Goal: Task Accomplishment & Management: Use online tool/utility

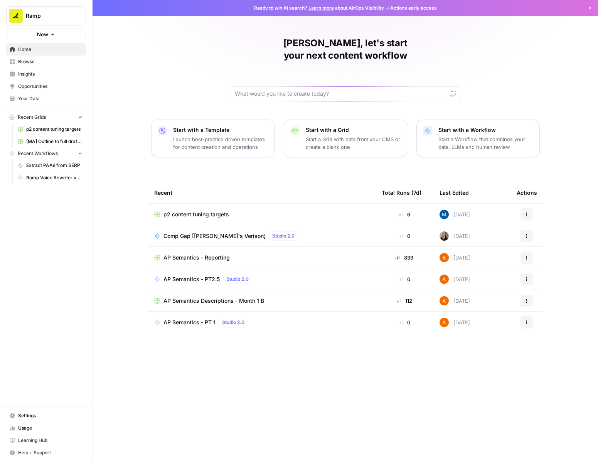
click at [211, 211] on span "p2 content tuning targets" at bounding box center [196, 215] width 66 height 8
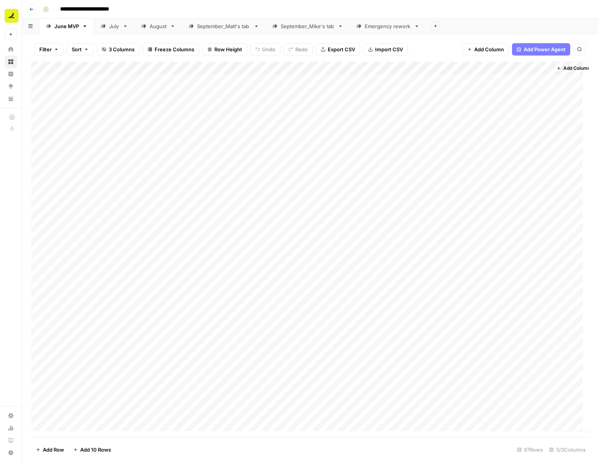
click at [319, 27] on div "September_Mike's tab" at bounding box center [308, 26] width 54 height 8
click at [341, 29] on link "September_Mike's tab" at bounding box center [308, 26] width 84 height 15
click at [341, 25] on icon "button" at bounding box center [340, 26] width 3 height 2
click at [356, 47] on button "Duplicate Sheet" at bounding box center [369, 51] width 55 height 11
drag, startPoint x: 446, startPoint y: 28, endPoint x: 372, endPoint y: 28, distance: 74.0
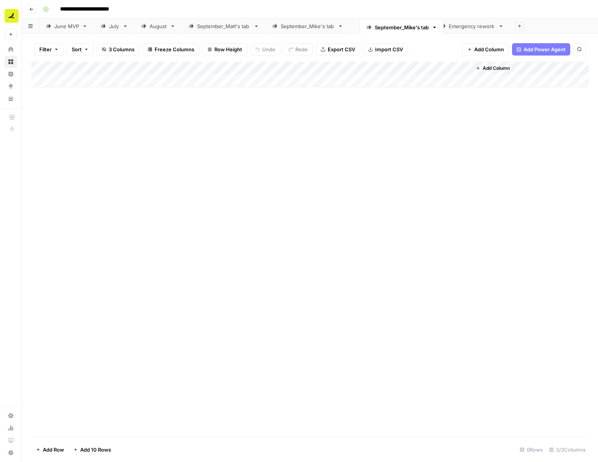
click at [372, 28] on div "June MVP July August September_Matt's tab September_Mike's tab Emergency rework…" at bounding box center [310, 26] width 576 height 15
click at [423, 27] on icon "button" at bounding box center [424, 26] width 5 height 5
click at [449, 40] on span "Rename Sheet" at bounding box center [455, 41] width 37 height 8
click at [385, 28] on input "**********" at bounding box center [392, 26] width 55 height 10
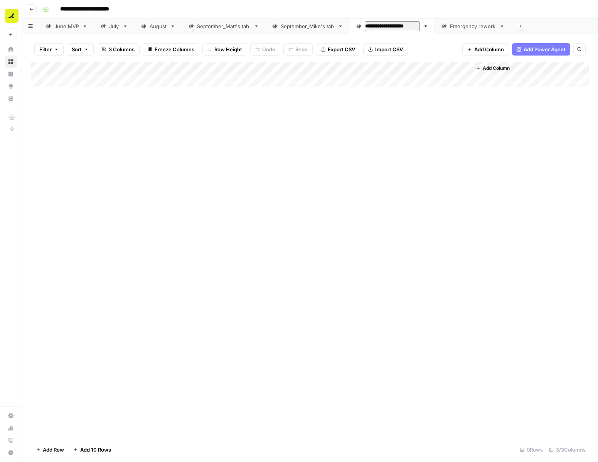
click at [392, 26] on input "**********" at bounding box center [392, 26] width 55 height 10
type input "**********"
click at [383, 128] on div "Add Column" at bounding box center [310, 249] width 558 height 375
click at [115, 83] on div "Add Column" at bounding box center [310, 74] width 558 height 25
click at [98, 96] on div "Add Column" at bounding box center [310, 81] width 558 height 39
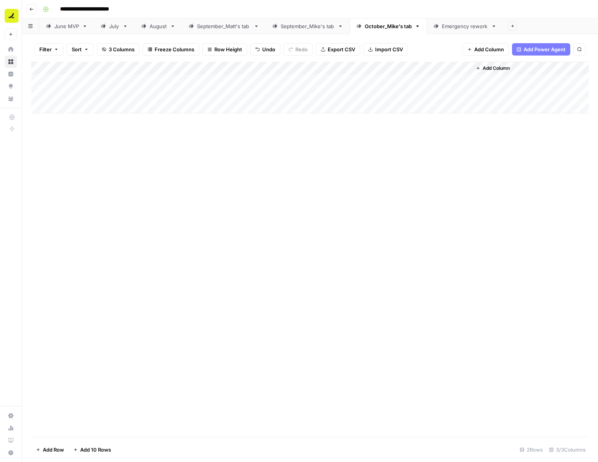
click at [91, 111] on div "Add Column" at bounding box center [310, 88] width 558 height 52
click at [89, 125] on div "Add Column" at bounding box center [310, 94] width 558 height 65
click at [89, 136] on div "Add Column" at bounding box center [310, 101] width 558 height 78
click at [89, 151] on div "Add Column" at bounding box center [310, 107] width 558 height 91
click at [94, 163] on div "Add Column" at bounding box center [310, 114] width 558 height 104
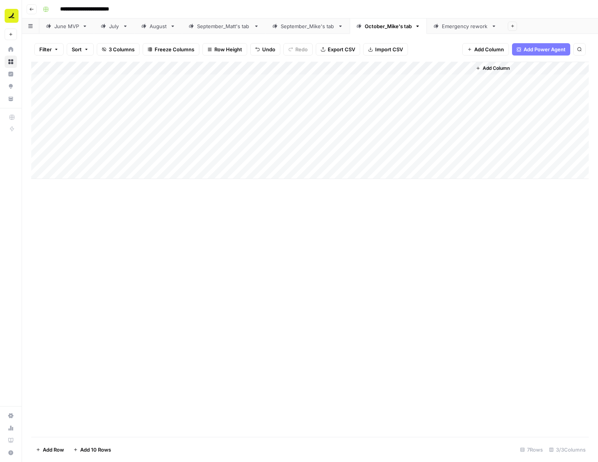
click at [88, 175] on div "Add Column" at bounding box center [310, 120] width 558 height 117
click at [85, 189] on div "Add Column" at bounding box center [310, 127] width 558 height 130
click at [85, 200] on div "Add Column" at bounding box center [310, 133] width 558 height 143
click at [86, 211] on div "Add Column" at bounding box center [310, 140] width 558 height 157
click at [94, 226] on div "Add Column" at bounding box center [310, 147] width 558 height 170
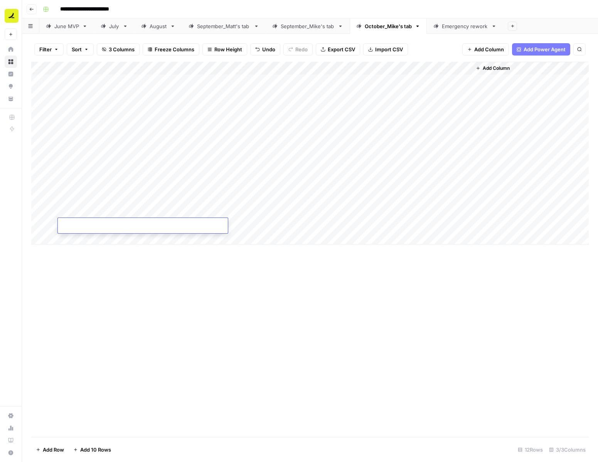
click at [94, 240] on div "Add Column" at bounding box center [310, 153] width 558 height 183
click at [95, 254] on div "Add Column" at bounding box center [310, 160] width 558 height 196
click at [98, 266] on div "Add Column" at bounding box center [310, 166] width 558 height 209
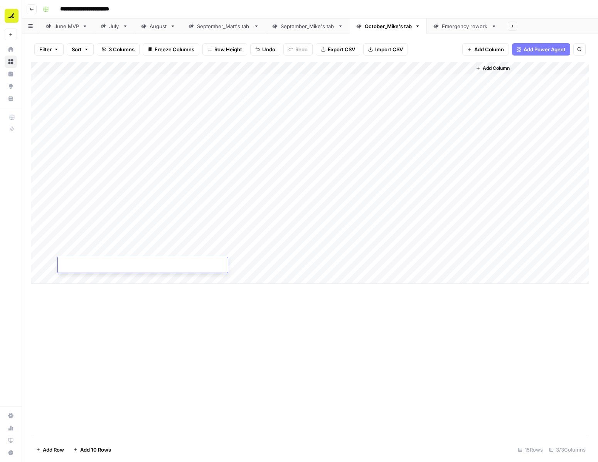
click at [99, 282] on div "Add Column" at bounding box center [310, 173] width 558 height 222
click at [312, 380] on div "Add Column" at bounding box center [310, 249] width 558 height 375
click at [128, 85] on div "Add Column" at bounding box center [310, 179] width 558 height 235
click at [124, 83] on div "Add Column" at bounding box center [310, 179] width 558 height 235
click at [124, 83] on input at bounding box center [122, 82] width 123 height 9
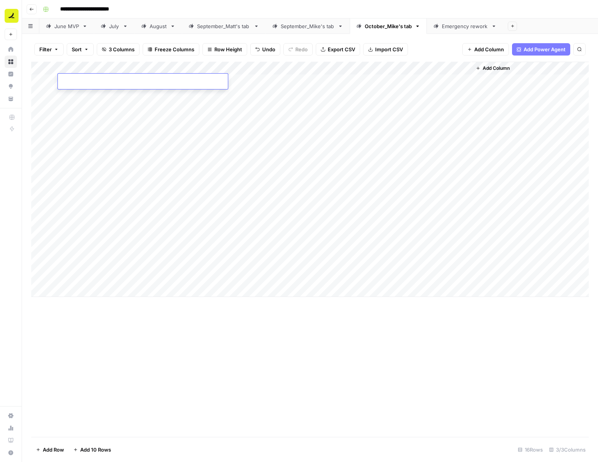
type input "**********"
click at [130, 96] on div "Add Column" at bounding box center [310, 179] width 558 height 235
click at [261, 81] on div "Add Column" at bounding box center [310, 179] width 558 height 235
click at [173, 94] on div "Add Column" at bounding box center [310, 179] width 558 height 235
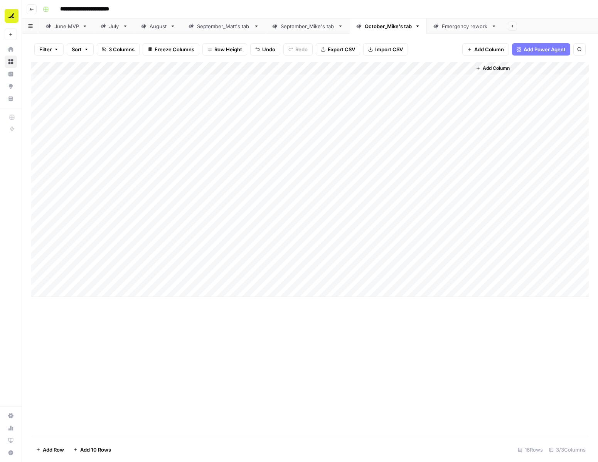
click at [170, 94] on div "Add Column" at bounding box center [310, 179] width 558 height 235
click at [170, 94] on input at bounding box center [122, 95] width 123 height 9
type input "**********"
click at [170, 115] on div "Add Column" at bounding box center [310, 179] width 558 height 235
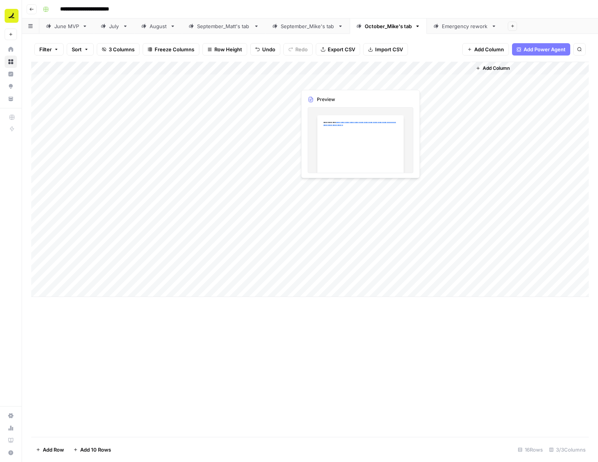
click at [329, 79] on div "Add Column" at bounding box center [310, 179] width 558 height 235
click at [340, 80] on div "Add Column" at bounding box center [310, 179] width 558 height 235
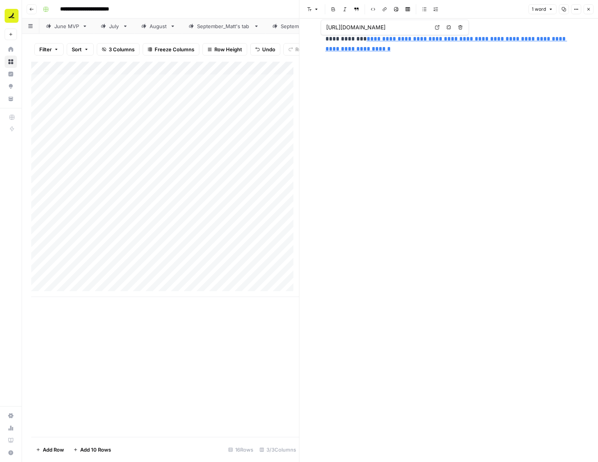
click at [439, 27] on span "Open in a new tab" at bounding box center [439, 27] width 0 height 0
click at [261, 99] on div "Add Column" at bounding box center [165, 179] width 268 height 235
click at [591, 11] on button "Close" at bounding box center [588, 9] width 10 height 10
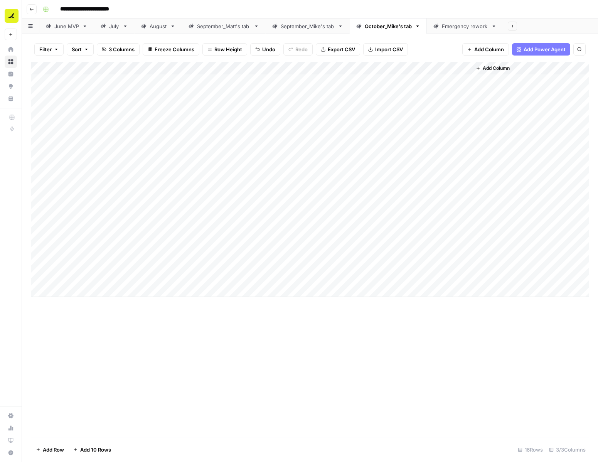
click at [163, 107] on div "Add Column" at bounding box center [310, 179] width 558 height 235
type input "**********"
click at [165, 125] on div "Add Column" at bounding box center [310, 179] width 558 height 235
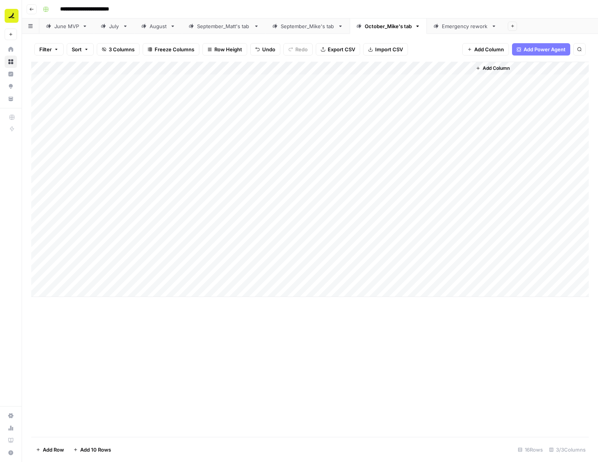
click at [164, 119] on div "Add Column" at bounding box center [310, 179] width 558 height 235
click at [164, 119] on input at bounding box center [122, 122] width 123 height 9
type input "**********"
click at [238, 107] on div "Add Column" at bounding box center [310, 179] width 558 height 235
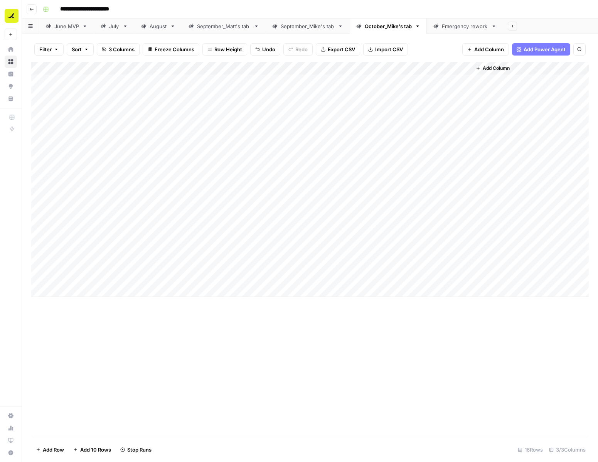
click at [261, 121] on div "Add Column" at bounding box center [310, 179] width 558 height 235
click at [161, 133] on div "Add Column" at bounding box center [310, 179] width 558 height 235
type input "**********"
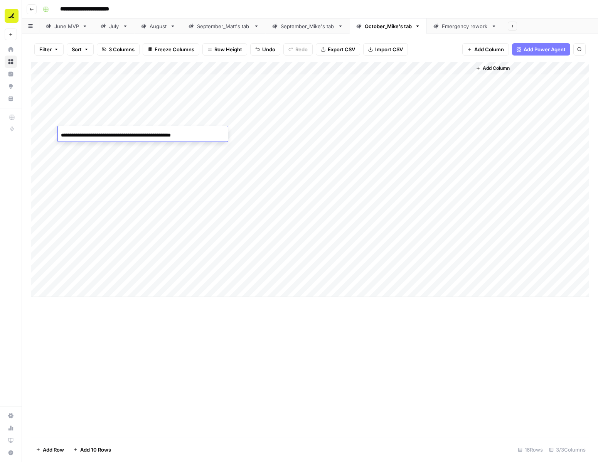
click at [174, 150] on div "Add Column" at bounding box center [310, 179] width 558 height 235
click at [260, 133] on div "Add Column" at bounding box center [310, 179] width 558 height 235
click at [189, 143] on div "Add Column" at bounding box center [310, 179] width 558 height 235
click at [189, 144] on div "Add Column" at bounding box center [310, 179] width 558 height 235
click at [144, 162] on div "Add Column" at bounding box center [310, 179] width 558 height 235
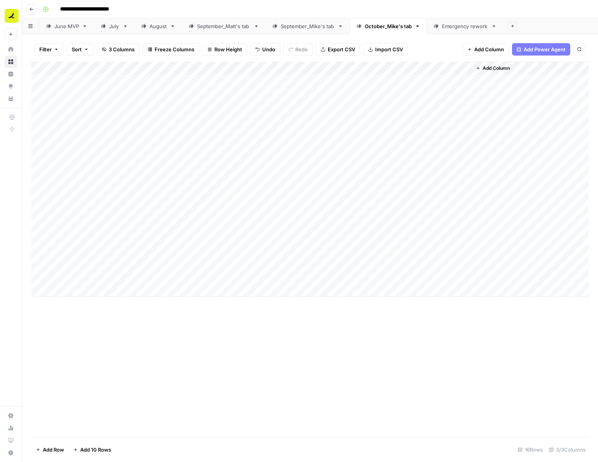
click at [134, 147] on div "Add Column" at bounding box center [310, 179] width 558 height 235
type input "**********"
click at [136, 165] on div "Add Column" at bounding box center [310, 179] width 558 height 235
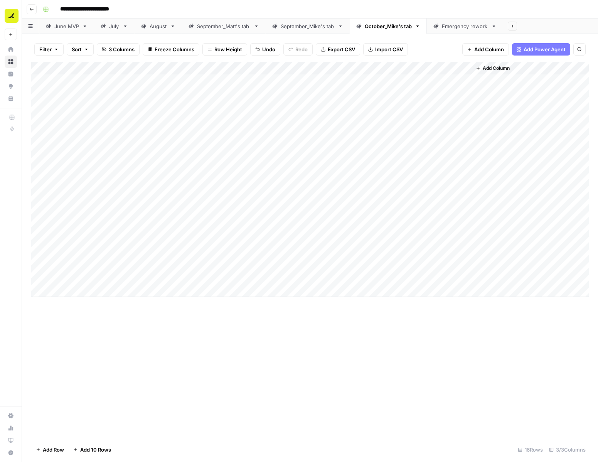
click at [172, 161] on div "Add Column" at bounding box center [310, 179] width 558 height 235
click at [172, 161] on input at bounding box center [122, 161] width 123 height 9
type input "**********"
click at [162, 180] on div "Add Column" at bounding box center [310, 179] width 558 height 235
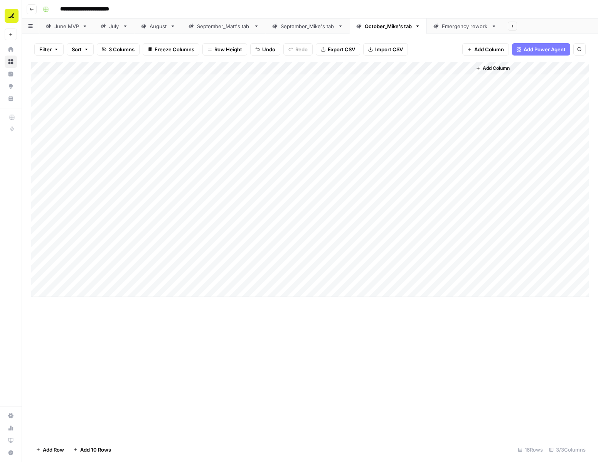
click at [182, 170] on div "Add Column" at bounding box center [310, 179] width 558 height 235
type input "**********"
click at [177, 191] on div "Add Column" at bounding box center [310, 179] width 558 height 235
click at [184, 187] on div "Add Column" at bounding box center [310, 179] width 558 height 235
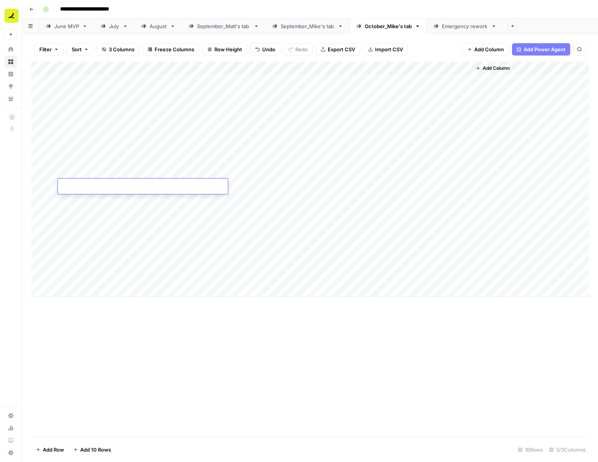
click at [184, 187] on input at bounding box center [122, 187] width 123 height 9
type input "**********"
click at [171, 201] on div "Add Column" at bounding box center [310, 179] width 558 height 235
click at [192, 198] on div "Add Column" at bounding box center [310, 179] width 558 height 235
click at [192, 198] on div at bounding box center [143, 200] width 170 height 13
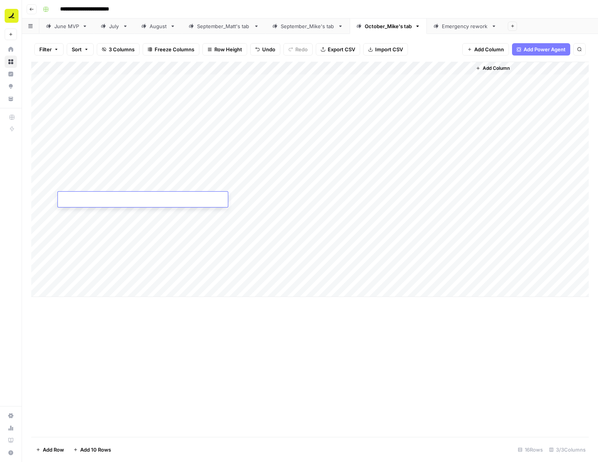
click at [160, 219] on div "Add Column" at bounding box center [310, 179] width 558 height 235
click at [165, 203] on div "Add Column" at bounding box center [310, 179] width 558 height 235
type input "**********"
click at [161, 221] on div "Add Column" at bounding box center [310, 179] width 558 height 235
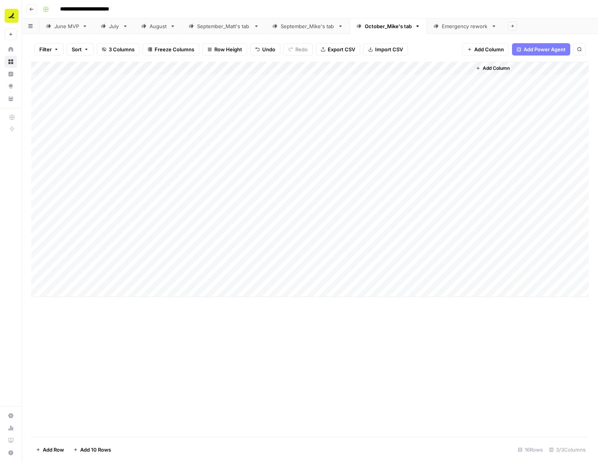
click at [261, 145] on div "Add Column" at bounding box center [310, 179] width 558 height 235
click at [260, 158] on div "Add Column" at bounding box center [310, 179] width 558 height 235
click at [260, 171] on div "Add Column" at bounding box center [310, 179] width 558 height 235
click at [260, 184] on div "Add Column" at bounding box center [310, 179] width 558 height 235
click at [260, 198] on div "Add Column" at bounding box center [310, 179] width 558 height 235
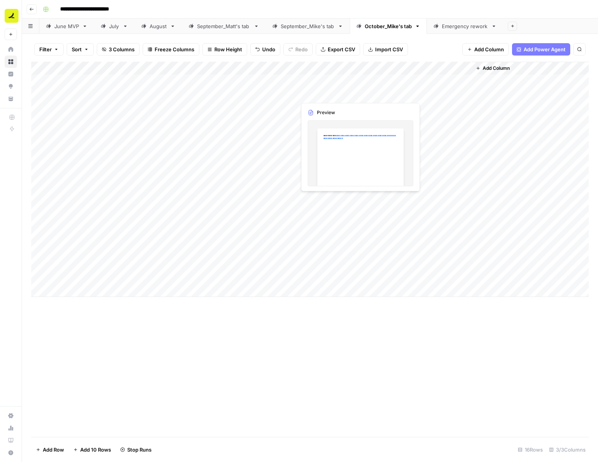
click at [383, 91] on div "Add Column" at bounding box center [310, 179] width 558 height 235
click at [463, 93] on div "Add Column" at bounding box center [310, 179] width 558 height 235
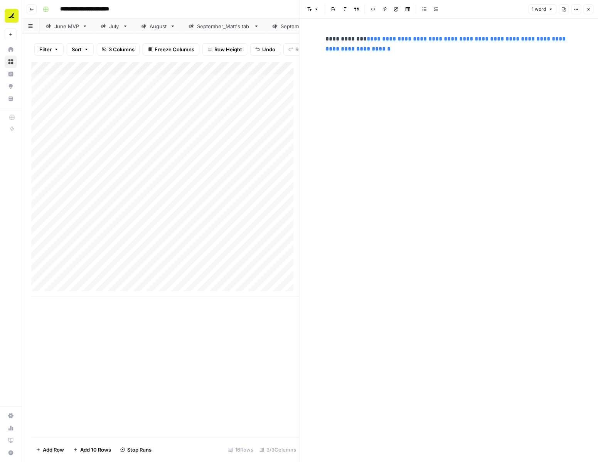
click at [401, 49] on link "**********" at bounding box center [446, 44] width 242 height 16
click at [441, 27] on link "Open in a new tab" at bounding box center [437, 27] width 10 height 10
click at [279, 113] on div "Add Column" at bounding box center [165, 179] width 268 height 235
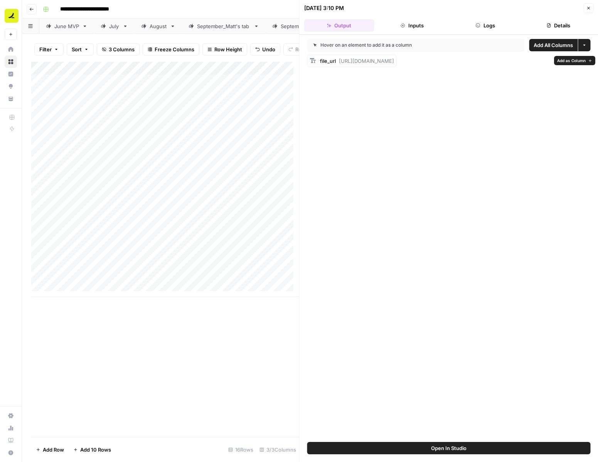
click at [394, 61] on span "[URL][DOMAIN_NAME]" at bounding box center [366, 61] width 55 height 6
copy div "file_url [URL][DOMAIN_NAME]"
click at [260, 128] on div "Add Column" at bounding box center [165, 179] width 268 height 235
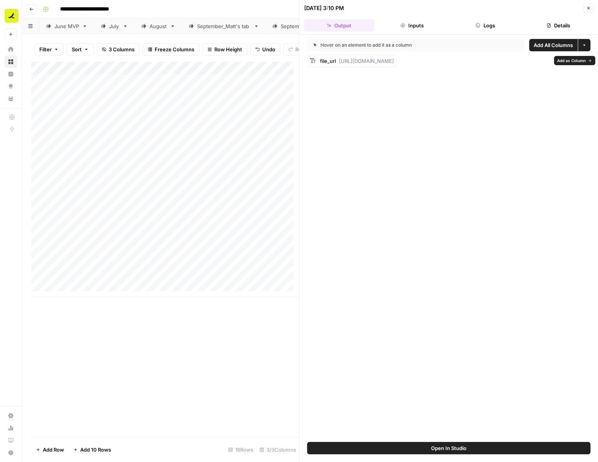
click at [394, 61] on span "[URL][DOMAIN_NAME]" at bounding box center [366, 61] width 55 height 6
click at [342, 62] on span "[URL][DOMAIN_NAME]" at bounding box center [366, 61] width 55 height 6
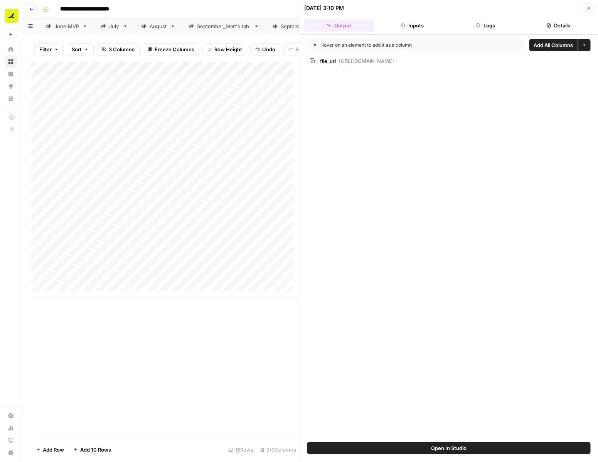
drag, startPoint x: 342, startPoint y: 61, endPoint x: 554, endPoint y: 66, distance: 212.1
click at [397, 66] on div "file_url [URL][DOMAIN_NAME]" at bounding box center [351, 61] width 89 height 12
copy span "[URL][DOMAIN_NAME]"
click at [255, 141] on div "Add Column" at bounding box center [165, 179] width 268 height 235
click at [261, 140] on div "Add Column" at bounding box center [165, 179] width 268 height 235
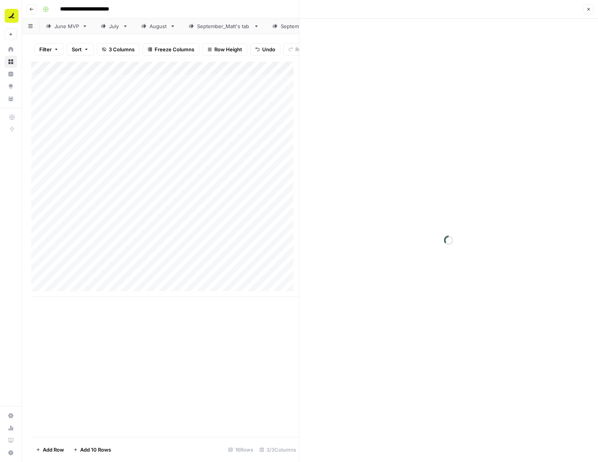
click at [261, 140] on div at bounding box center [262, 139] width 71 height 14
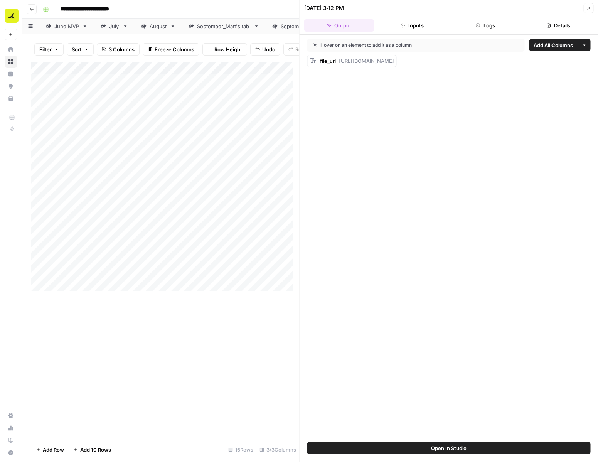
click at [365, 58] on span "[URL][DOMAIN_NAME]" at bounding box center [366, 61] width 55 height 6
drag, startPoint x: 340, startPoint y: 61, endPoint x: 542, endPoint y: 67, distance: 201.8
click at [542, 67] on div "Hover on an element to add it as a column Add All Columns More options file_url…" at bounding box center [449, 238] width 299 height 407
copy span "[URL][DOMAIN_NAME]"
click at [255, 153] on div "Add Column" at bounding box center [165, 179] width 268 height 235
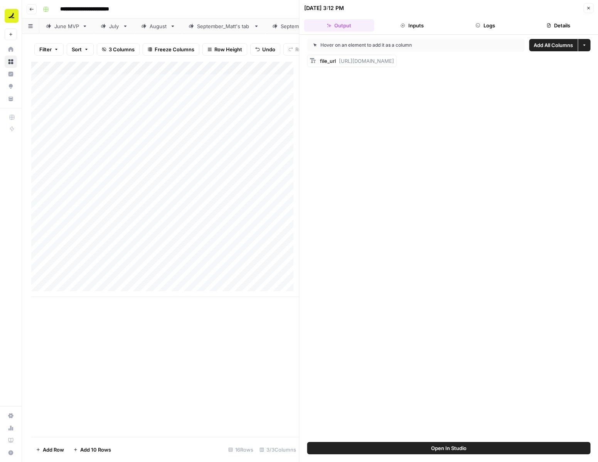
click at [255, 153] on div "Add Column" at bounding box center [165, 179] width 268 height 235
drag, startPoint x: 341, startPoint y: 61, endPoint x: 518, endPoint y: 65, distance: 177.4
click at [397, 65] on div "file_url [URL][DOMAIN_NAME]" at bounding box center [351, 61] width 89 height 12
click at [262, 168] on div "Add Column" at bounding box center [165, 179] width 268 height 235
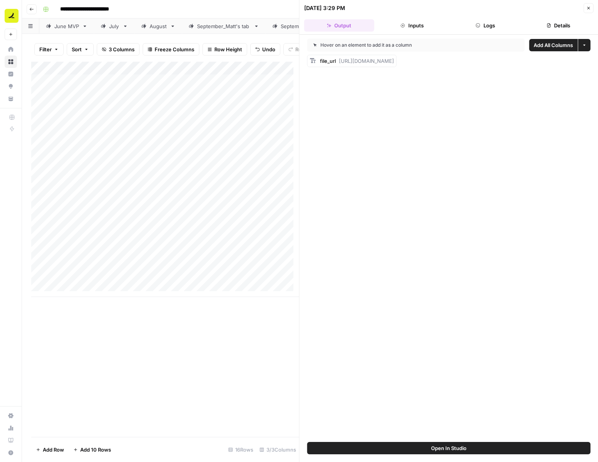
drag, startPoint x: 340, startPoint y: 62, endPoint x: 578, endPoint y: 71, distance: 238.5
click at [578, 71] on div "Hover on an element to add it as a column Add All Columns More options file_url…" at bounding box center [449, 238] width 299 height 407
click at [261, 179] on div "Add Column" at bounding box center [165, 179] width 268 height 235
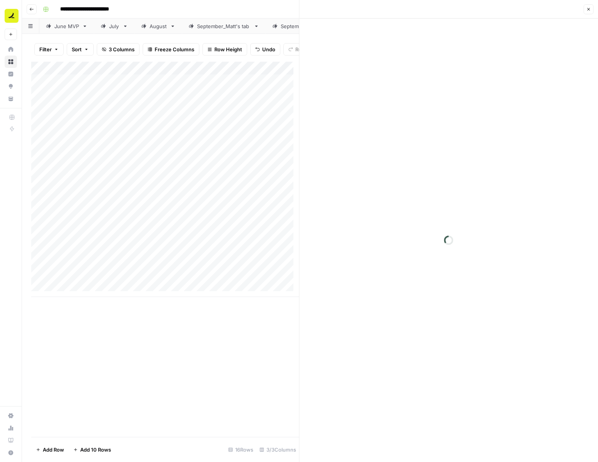
click at [261, 179] on div at bounding box center [262, 178] width 71 height 14
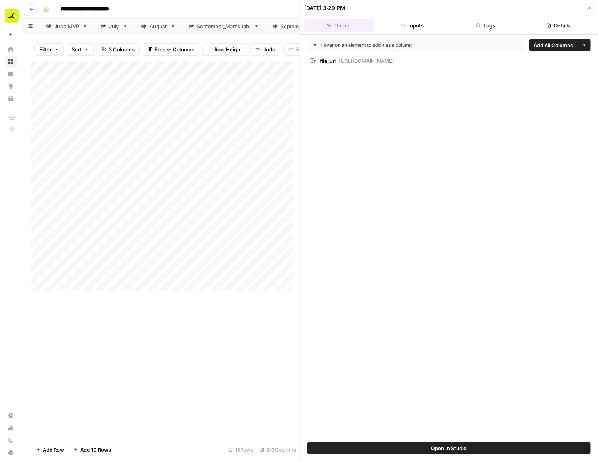
drag, startPoint x: 340, startPoint y: 61, endPoint x: 562, endPoint y: 69, distance: 222.3
click at [562, 69] on div "Hover on an element to add it as a column Add All Columns More options file_url…" at bounding box center [449, 238] width 299 height 407
click at [262, 192] on div "Add Column" at bounding box center [165, 179] width 268 height 235
drag, startPoint x: 340, startPoint y: 61, endPoint x: 522, endPoint y: 66, distance: 181.7
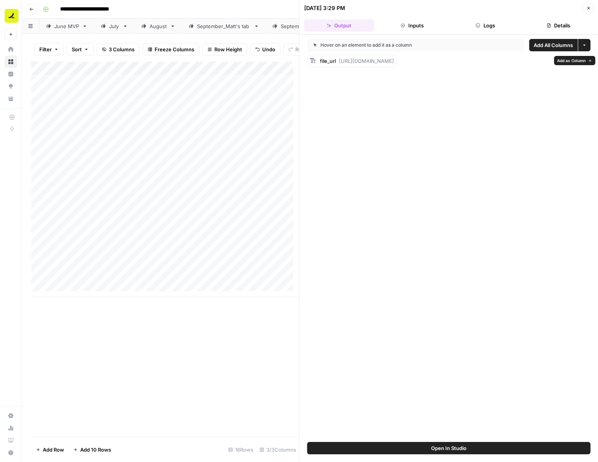
click at [397, 66] on div "file_url [URL][DOMAIN_NAME]" at bounding box center [351, 61] width 89 height 12
copy span "[URL][DOMAIN_NAME]"
click at [260, 205] on div "Add Column" at bounding box center [165, 179] width 268 height 235
drag, startPoint x: 339, startPoint y: 61, endPoint x: 573, endPoint y: 66, distance: 234.1
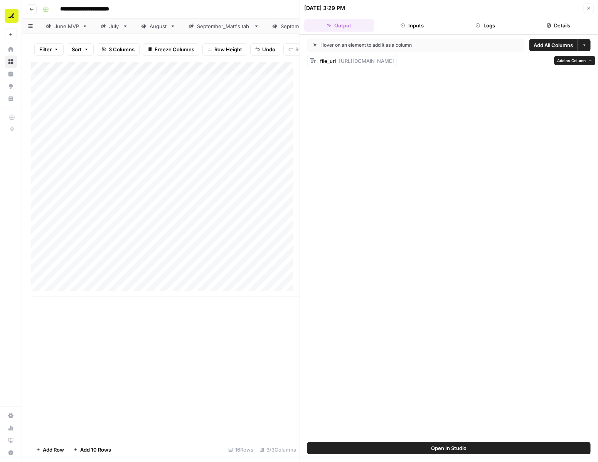
click at [397, 66] on div "file_url [URL][DOMAIN_NAME]" at bounding box center [351, 61] width 89 height 12
click at [344, 106] on div "Hover on an element to add it as a column Add All Columns More options file_url…" at bounding box center [449, 238] width 299 height 407
click at [586, 8] on icon "button" at bounding box center [588, 8] width 5 height 5
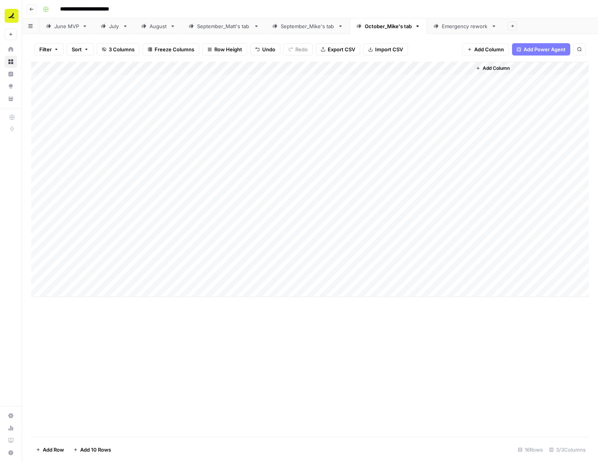
click at [180, 212] on div "Add Column" at bounding box center [310, 179] width 558 height 235
type input "**********"
click at [155, 213] on input at bounding box center [122, 213] width 123 height 9
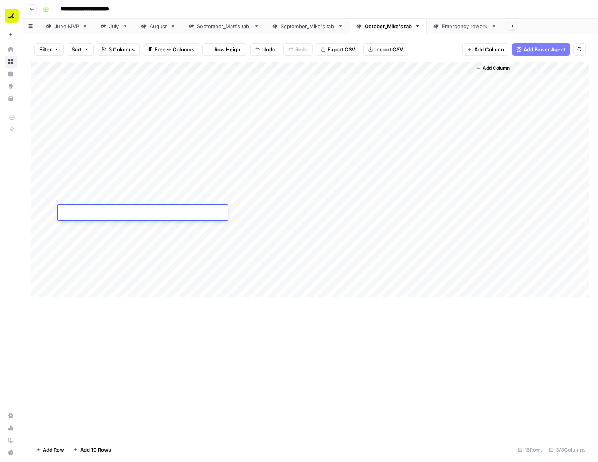
paste input "**********"
type input "**********"
click at [167, 233] on div "Add Column" at bounding box center [310, 179] width 558 height 235
click at [263, 211] on div "Add Column" at bounding box center [310, 179] width 558 height 235
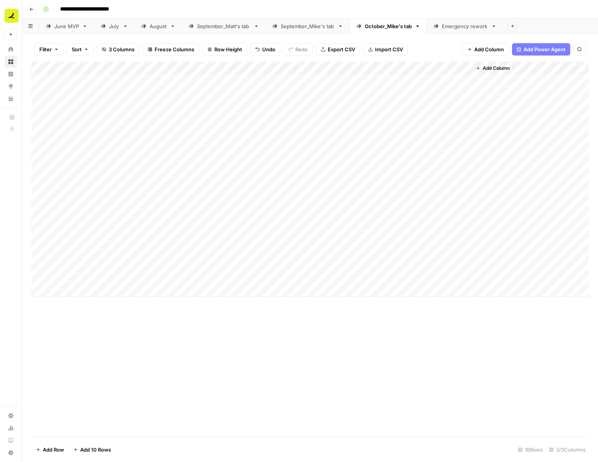
click at [191, 224] on div "Add Column" at bounding box center [310, 179] width 558 height 235
type input "**********"
click at [210, 244] on div "Add Column" at bounding box center [310, 179] width 558 height 235
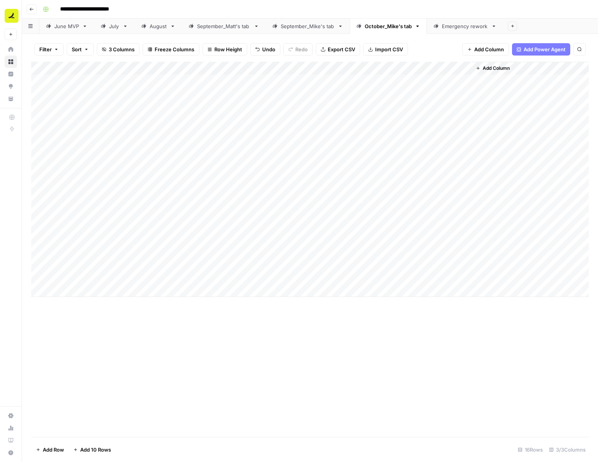
click at [261, 225] on div "Add Column" at bounding box center [310, 179] width 558 height 235
click at [178, 239] on div "Add Column" at bounding box center [310, 179] width 558 height 235
type input "**********"
click at [176, 256] on div "Add Column" at bounding box center [310, 179] width 558 height 235
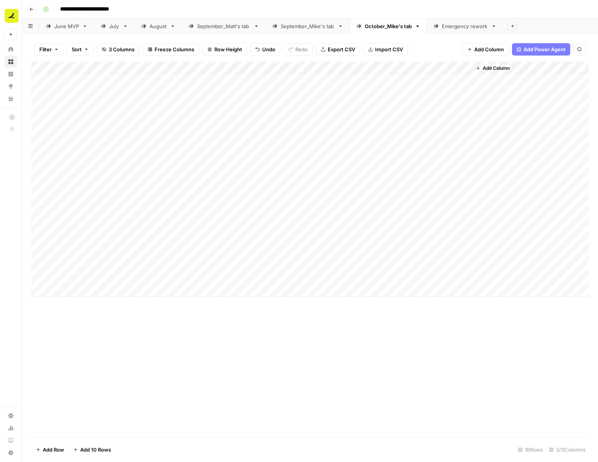
click at [260, 237] on div "Add Column" at bounding box center [310, 179] width 558 height 235
click at [186, 251] on div "Add Column" at bounding box center [310, 179] width 558 height 235
type input "**********"
click at [342, 253] on div "Add Column" at bounding box center [310, 179] width 558 height 235
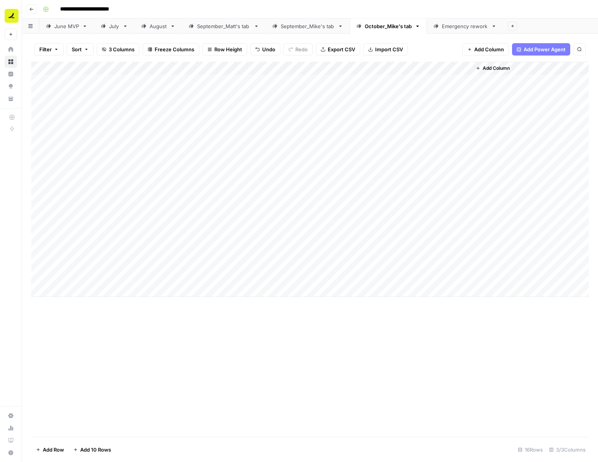
click at [261, 250] on div "Add Column" at bounding box center [310, 179] width 558 height 235
click at [186, 265] on div "Add Column" at bounding box center [310, 179] width 558 height 235
type input "**********"
click at [196, 282] on div "Add Column" at bounding box center [310, 179] width 558 height 235
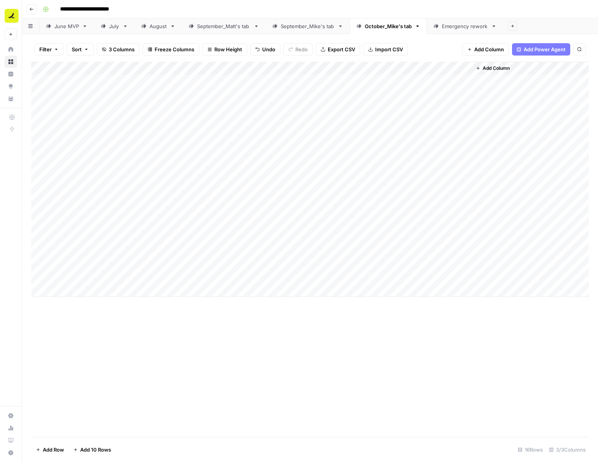
click at [262, 264] on div "Add Column" at bounding box center [310, 179] width 558 height 235
click at [198, 276] on div "Add Column" at bounding box center [310, 179] width 558 height 235
type input "**********"
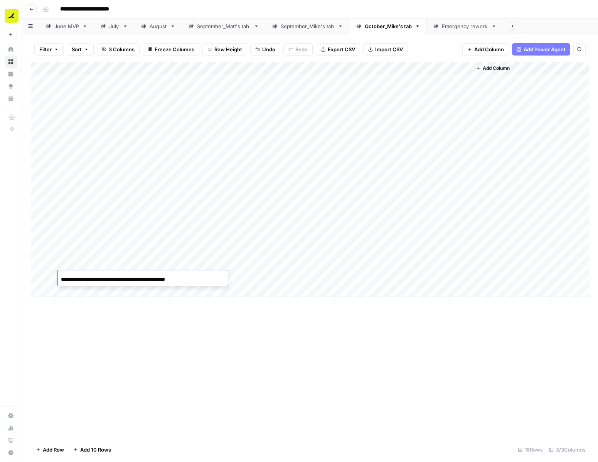
click at [241, 308] on div "Add Column" at bounding box center [310, 249] width 558 height 375
click at [261, 277] on div "Add Column" at bounding box center [310, 179] width 558 height 235
click at [200, 211] on div "Add Column" at bounding box center [310, 179] width 558 height 235
click at [364, 215] on div "Add Column" at bounding box center [310, 179] width 558 height 235
click at [365, 214] on div "Add Column" at bounding box center [310, 179] width 558 height 235
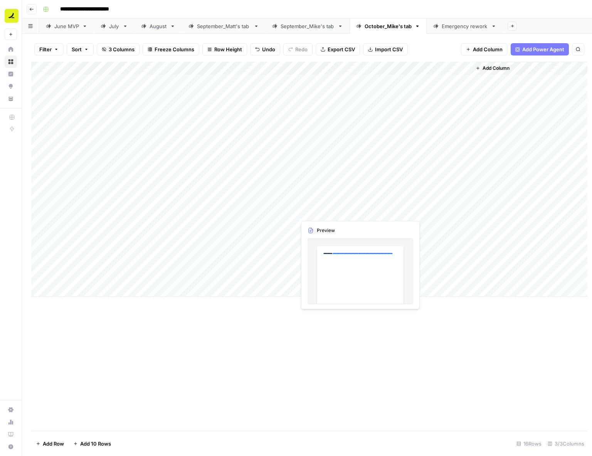
click at [365, 214] on div at bounding box center [384, 212] width 176 height 14
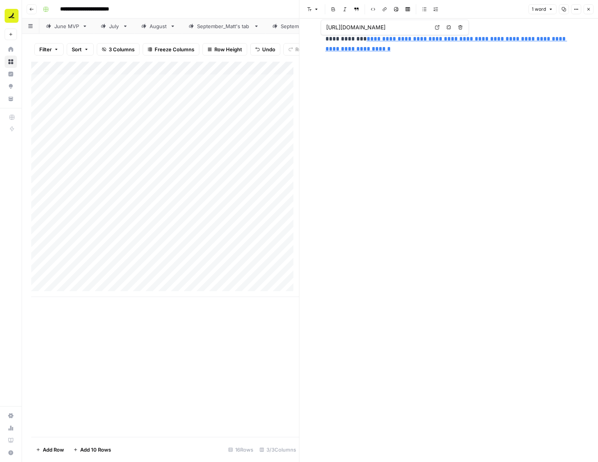
click at [436, 28] on icon at bounding box center [437, 27] width 5 height 5
click at [265, 231] on div "Add Column" at bounding box center [165, 179] width 268 height 235
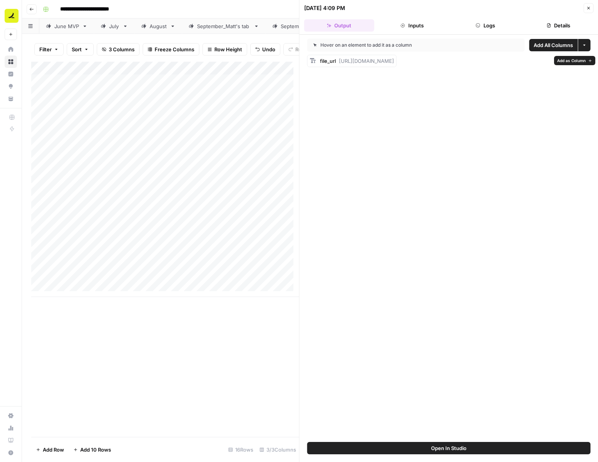
drag, startPoint x: 340, startPoint y: 60, endPoint x: 534, endPoint y: 82, distance: 195.6
click at [554, 63] on body "**********" at bounding box center [299, 231] width 598 height 462
click at [497, 114] on div "Hover on an element to add it as a column Add All Columns More options file_url…" at bounding box center [449, 238] width 299 height 407
drag, startPoint x: 339, startPoint y: 61, endPoint x: 579, endPoint y: 71, distance: 240.4
click at [579, 71] on div "Hover on an element to add it as a column Add All Columns More options file_url…" at bounding box center [449, 238] width 299 height 407
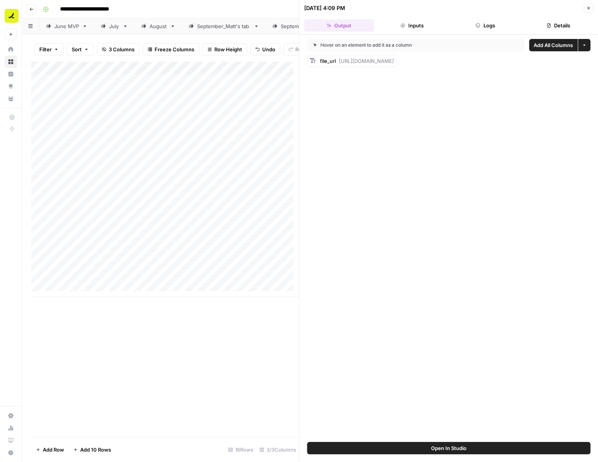
copy span "[URL][DOMAIN_NAME]"
click at [247, 246] on div "Add Column" at bounding box center [165, 179] width 268 height 235
drag, startPoint x: 340, startPoint y: 61, endPoint x: 590, endPoint y: 64, distance: 250.7
click at [590, 64] on div "Hover on an element to add it as a column Add All Columns More options file_url…" at bounding box center [449, 238] width 299 height 407
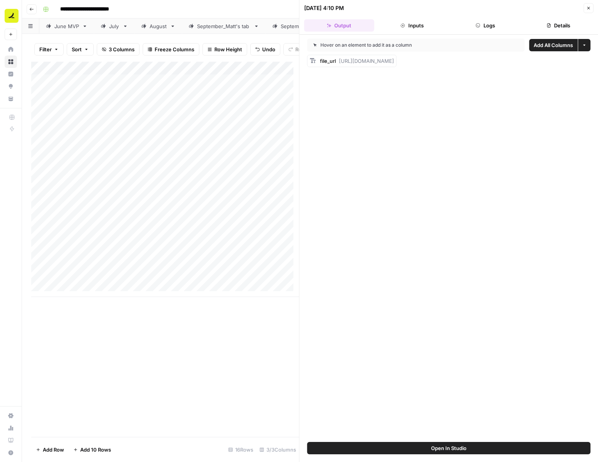
copy span "[URL][DOMAIN_NAME]"
click at [258, 258] on div "Add Column" at bounding box center [165, 179] width 268 height 235
drag, startPoint x: 340, startPoint y: 61, endPoint x: 574, endPoint y: 64, distance: 233.3
click at [574, 64] on div "file_url [URL][DOMAIN_NAME]" at bounding box center [448, 61] width 283 height 12
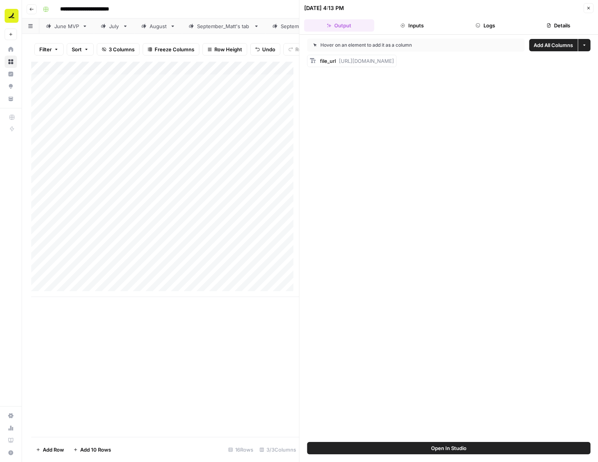
click at [40, 256] on div "Add Column" at bounding box center [165, 179] width 268 height 235
click at [54, 448] on span "Delete 1 Row" at bounding box center [51, 450] width 31 height 8
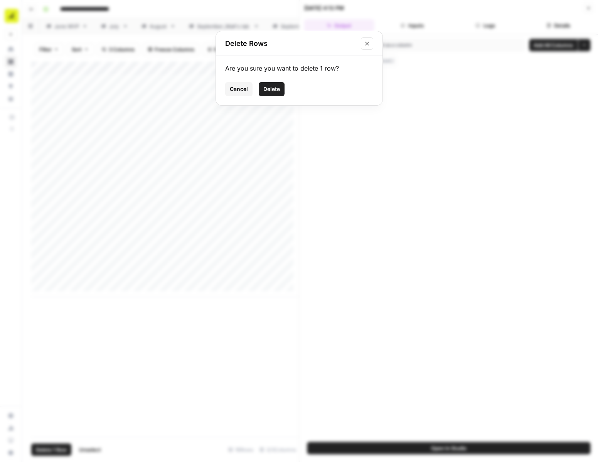
click at [278, 89] on span "Delete" at bounding box center [271, 89] width 17 height 8
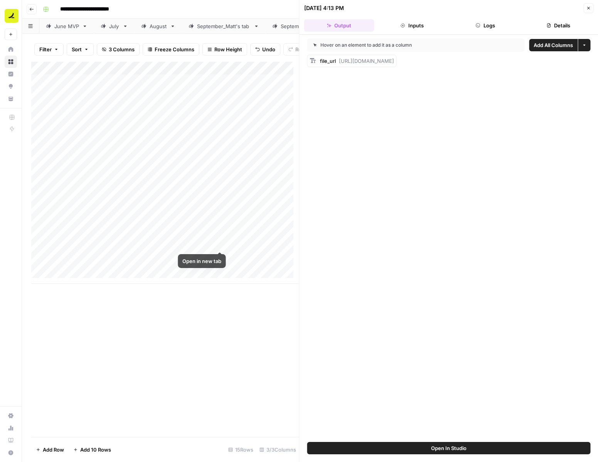
scroll to position [6, 0]
click at [135, 278] on div "Add Column" at bounding box center [165, 173] width 268 height 222
click at [245, 250] on div "Add Column" at bounding box center [165, 179] width 268 height 235
click at [256, 251] on div "Add Column" at bounding box center [165, 179] width 268 height 235
drag, startPoint x: 340, startPoint y: 60, endPoint x: 590, endPoint y: 63, distance: 249.9
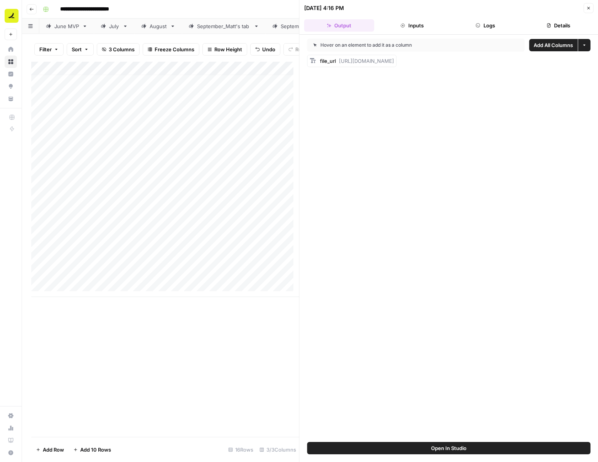
click at [590, 63] on div "file_url [URL][DOMAIN_NAME]" at bounding box center [448, 61] width 283 height 12
copy span "[URL][DOMAIN_NAME]"
click at [246, 264] on div "Add Column" at bounding box center [165, 179] width 268 height 235
drag, startPoint x: 339, startPoint y: 62, endPoint x: 568, endPoint y: 66, distance: 229.1
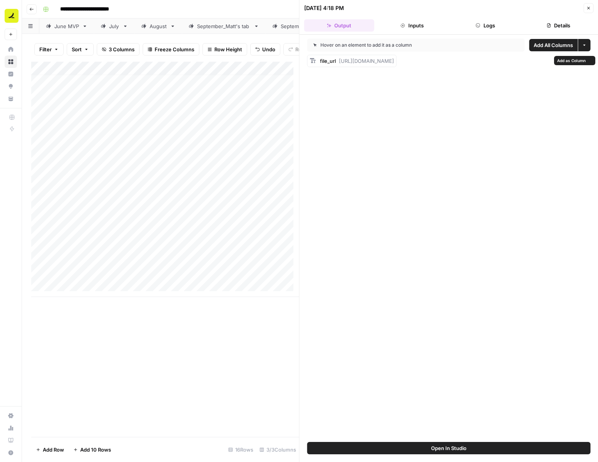
click at [397, 66] on div "file_url [URL][DOMAIN_NAME]" at bounding box center [351, 61] width 89 height 12
copy span "[URL][DOMAIN_NAME]"
click at [167, 275] on div "Add Column" at bounding box center [165, 179] width 268 height 235
type input "**********"
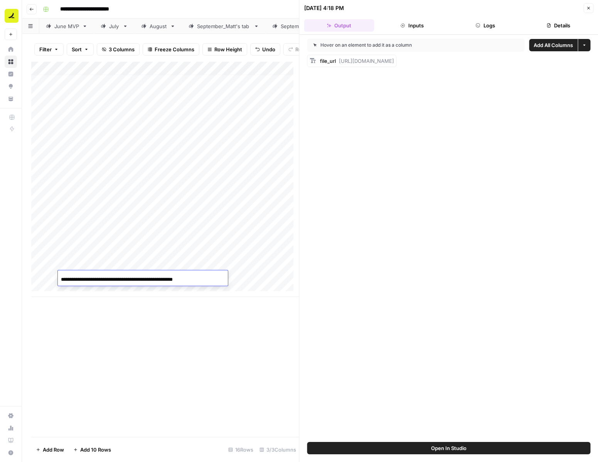
scroll to position [0, 22]
click at [359, 280] on div "Hover on an element to add it as a column Add All Columns More options file_url…" at bounding box center [449, 238] width 299 height 407
click at [261, 276] on div "Add Column" at bounding box center [165, 179] width 268 height 235
click at [240, 279] on div "Add Column" at bounding box center [165, 179] width 268 height 235
click at [240, 279] on div at bounding box center [262, 277] width 71 height 14
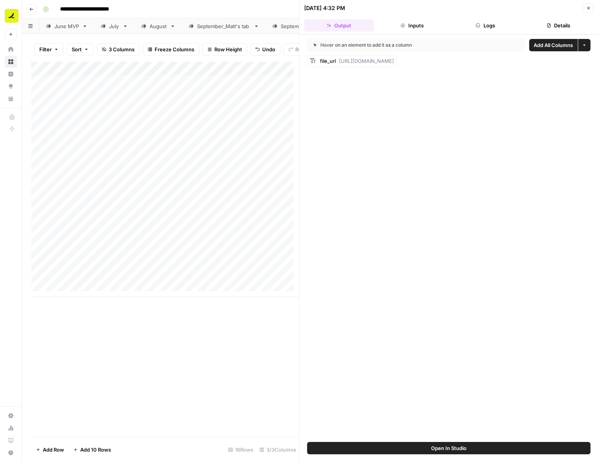
drag, startPoint x: 340, startPoint y: 61, endPoint x: 556, endPoint y: 69, distance: 216.9
click at [556, 69] on div "Hover on an element to add it as a column Add All Columns More options file_url…" at bounding box center [449, 238] width 299 height 407
copy span "[URL][DOMAIN_NAME]"
